Goal: Task Accomplishment & Management: Manage account settings

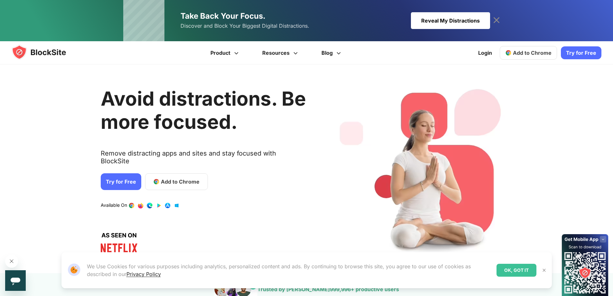
click at [542, 53] on span "Add to Chrome" at bounding box center [532, 53] width 39 height 6
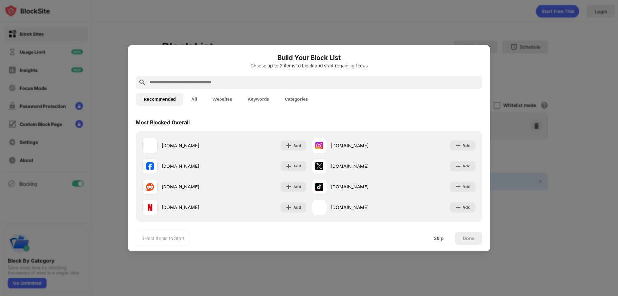
click at [192, 79] on input "text" at bounding box center [314, 83] width 331 height 8
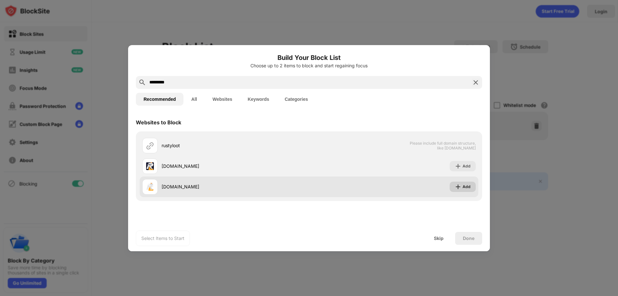
type input "*********"
click at [460, 187] on img at bounding box center [458, 187] width 6 height 6
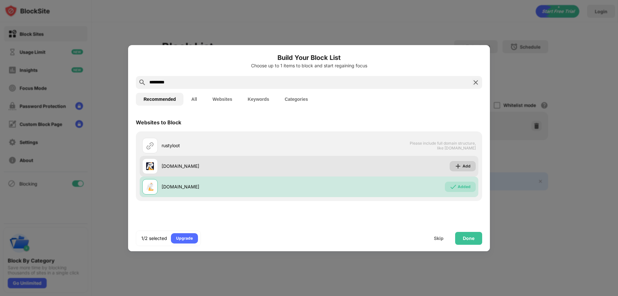
click at [464, 168] on div "Add" at bounding box center [467, 166] width 8 height 6
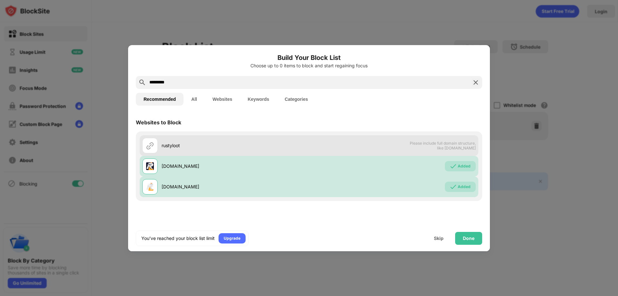
click at [391, 144] on div "rustyloot Please include full domain structure, like domain.com" at bounding box center [309, 145] width 339 height 21
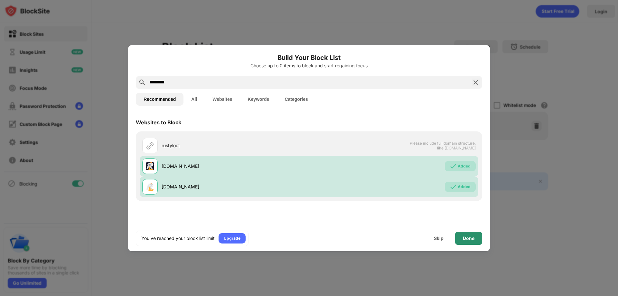
click at [467, 236] on div "Done" at bounding box center [469, 238] width 12 height 5
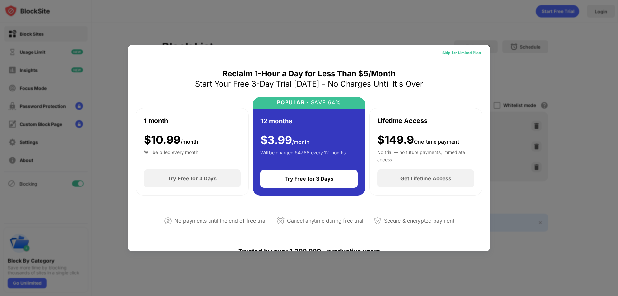
click at [469, 53] on div "Skip for Limited Plan" at bounding box center [461, 53] width 39 height 6
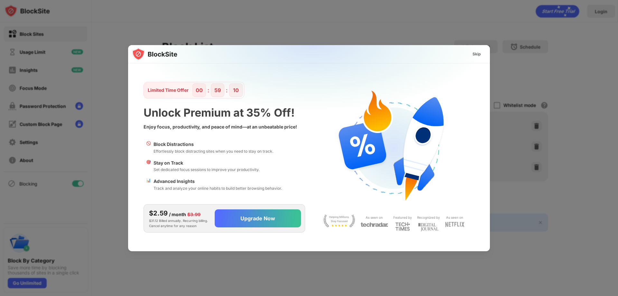
click at [478, 53] on div "Skip" at bounding box center [477, 54] width 8 height 6
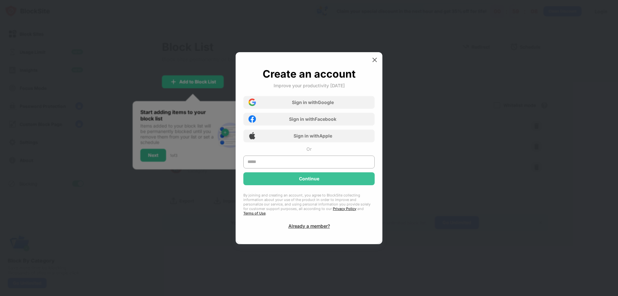
click at [372, 61] on img at bounding box center [375, 60] width 6 height 6
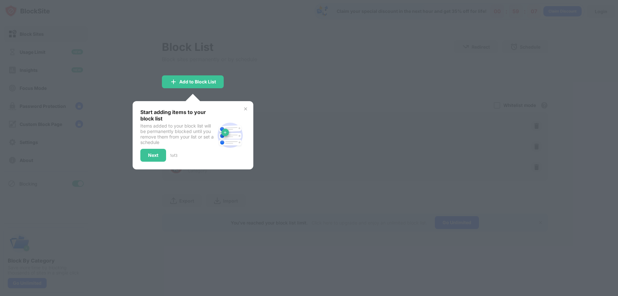
click at [243, 105] on div "Start adding items to your block list Items added to your block list will be pe…" at bounding box center [193, 135] width 121 height 68
click at [244, 107] on img at bounding box center [245, 108] width 5 height 5
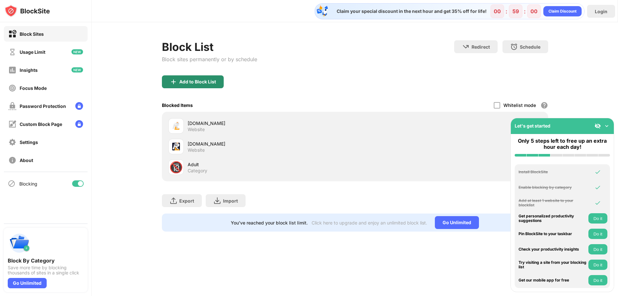
click at [200, 84] on div "Add to Block List" at bounding box center [197, 81] width 37 height 5
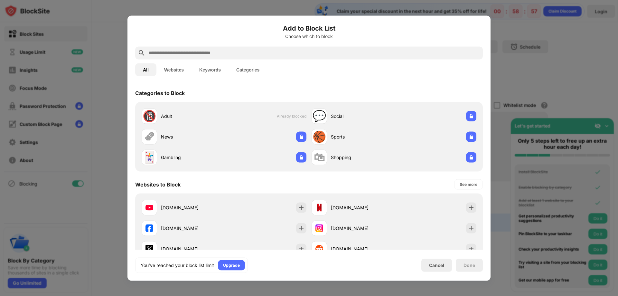
click at [178, 68] on button "Websites" at bounding box center [173, 69] width 35 height 13
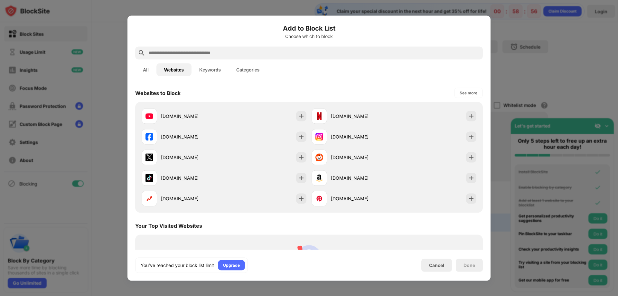
click at [185, 52] on input "text" at bounding box center [314, 53] width 332 height 8
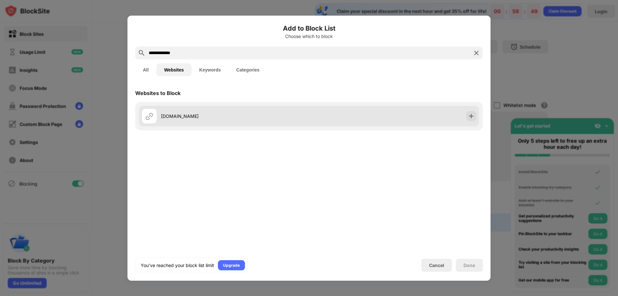
type input "**********"
click at [175, 110] on div "rustmagic.com" at bounding box center [225, 115] width 167 height 15
click at [150, 115] on img at bounding box center [150, 116] width 8 height 8
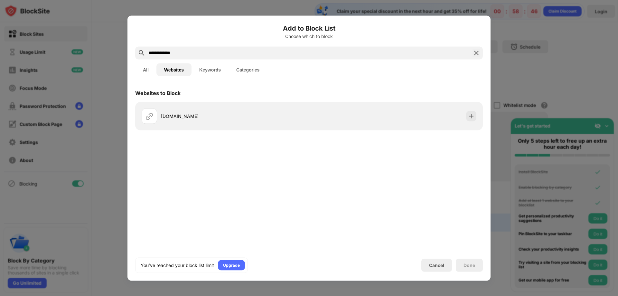
click at [91, 170] on div at bounding box center [309, 148] width 618 height 296
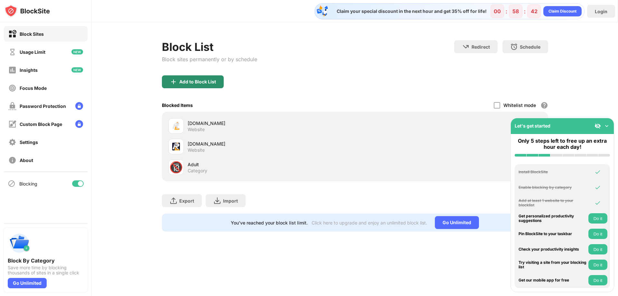
click at [192, 81] on div "Add to Block List" at bounding box center [197, 81] width 37 height 5
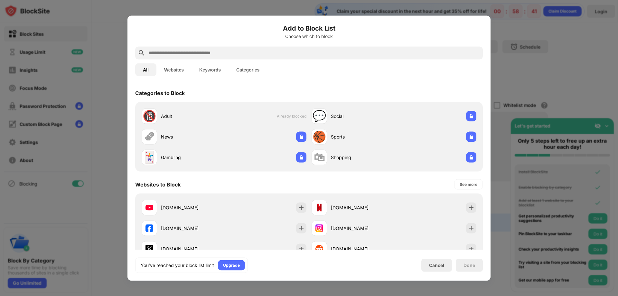
click at [127, 101] on div "Add to Block List Choose which to block All Websites Keywords Categories Catego…" at bounding box center [308, 147] width 363 height 265
click at [111, 105] on div at bounding box center [309, 148] width 618 height 296
